Goal: Check status: Check status

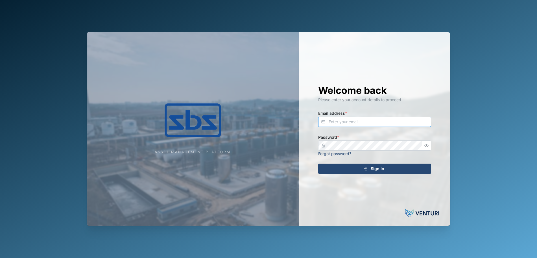
type input "[PERSON_NAME][EMAIL_ADDRESS][DOMAIN_NAME]"
click at [379, 170] on span "Sign In" at bounding box center [378, 169] width 14 height 10
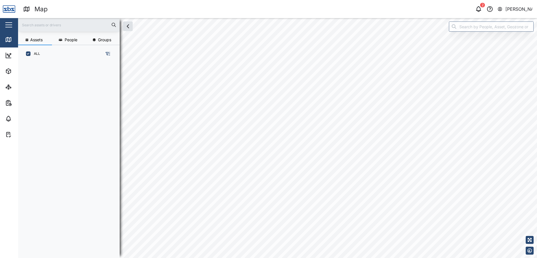
scroll to position [189, 88]
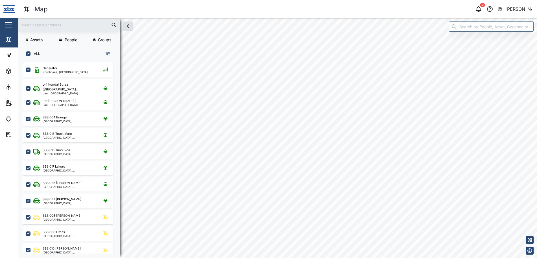
checkbox input "true"
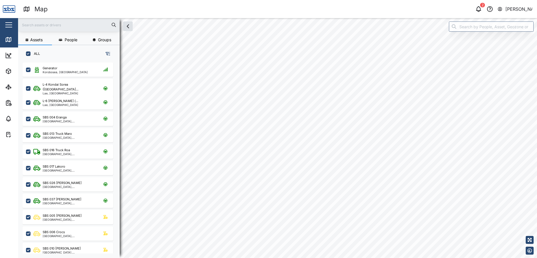
checkbox input "true"
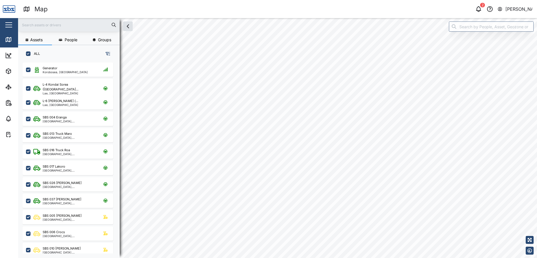
checkbox input "true"
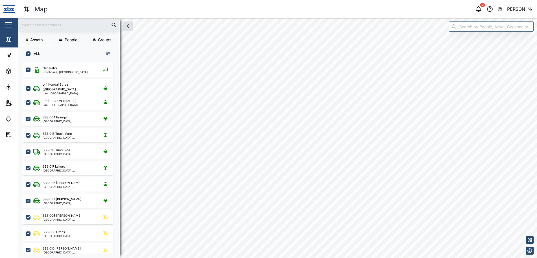
checkbox input "true"
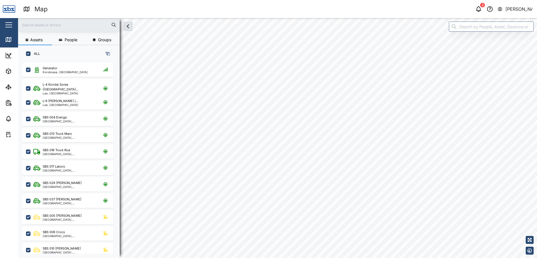
checkbox input "true"
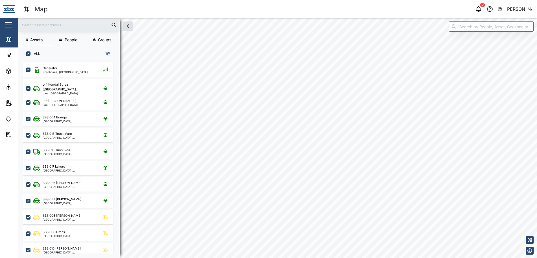
checkbox input "true"
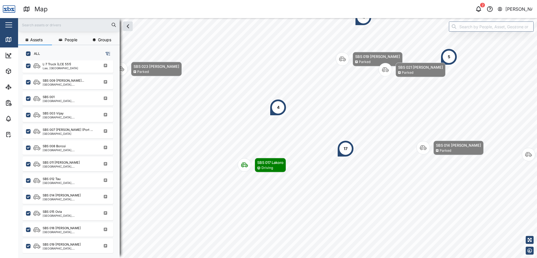
scroll to position [561, 0]
click at [57, 129] on div "SBS 031 Alfred" at bounding box center [62, 130] width 38 height 5
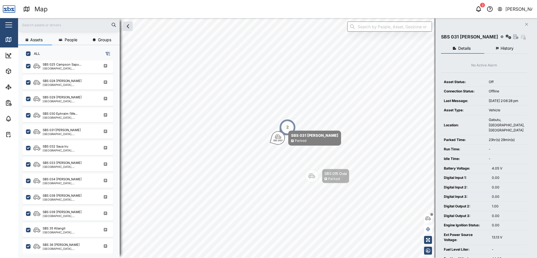
click at [514, 49] on button "History" at bounding box center [505, 48] width 43 height 10
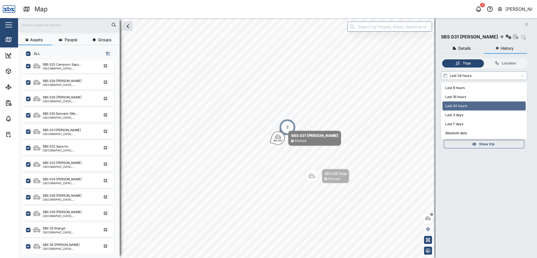
click at [523, 76] on input "Last 24 hours" at bounding box center [484, 75] width 86 height 8
type input "Last 3 days"
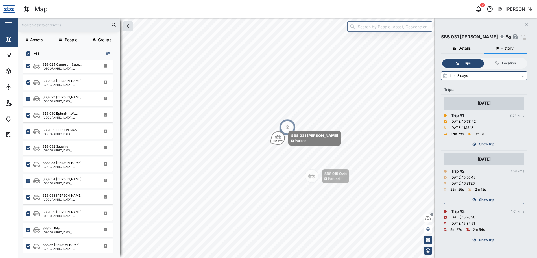
click at [489, 144] on span "Show trip" at bounding box center [486, 144] width 15 height 8
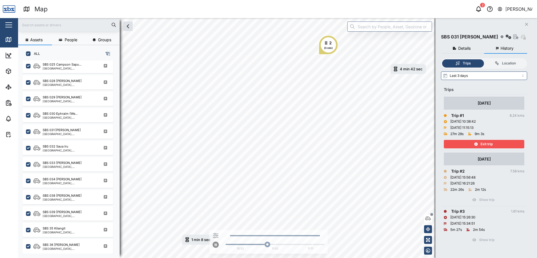
click at [497, 143] on div "Exit trip" at bounding box center [483, 144] width 73 height 8
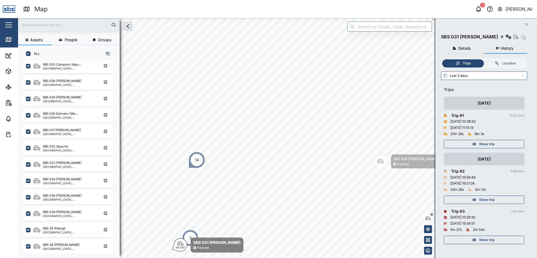
click at [529, 24] on button "Close" at bounding box center [527, 24] width 8 height 8
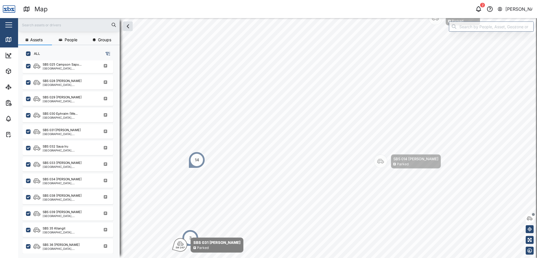
click at [517, 8] on div "Dave Thompson" at bounding box center [519, 9] width 27 height 7
click at [493, 34] on div "Sign Out" at bounding box center [497, 36] width 61 height 7
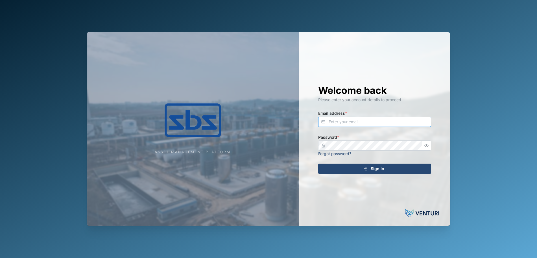
type input "[PERSON_NAME][EMAIL_ADDRESS][DOMAIN_NAME]"
